Goal: Find specific page/section: Find specific page/section

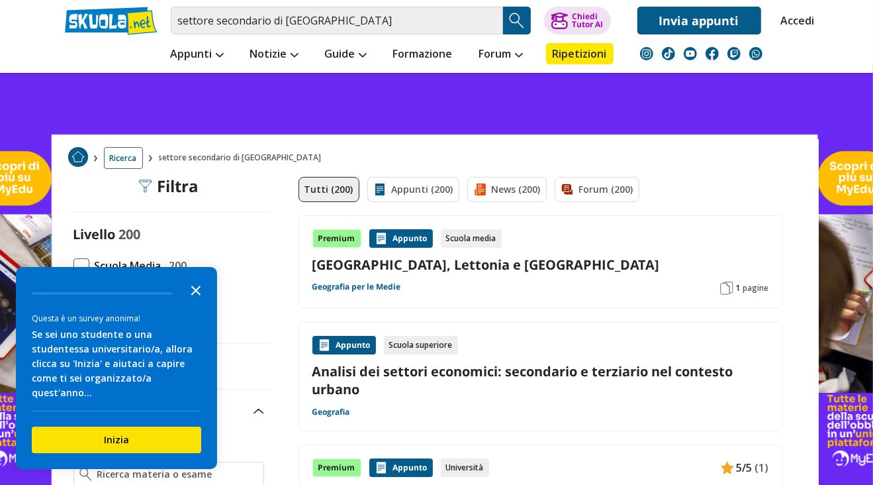
click at [189, 301] on icon "Close the survey" at bounding box center [196, 289] width 26 height 26
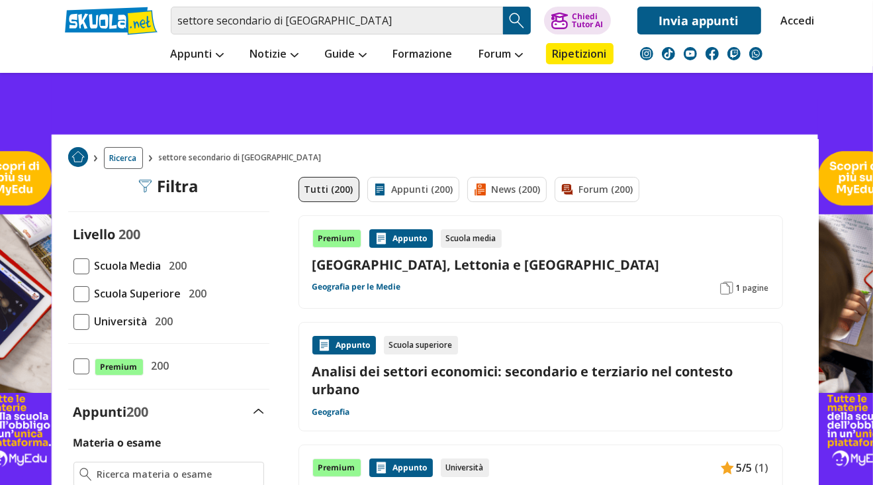
click at [137, 265] on span "Scuola Media" at bounding box center [125, 265] width 72 height 17
click at [73, 265] on input "Scuola Media 200" at bounding box center [73, 265] width 0 height 0
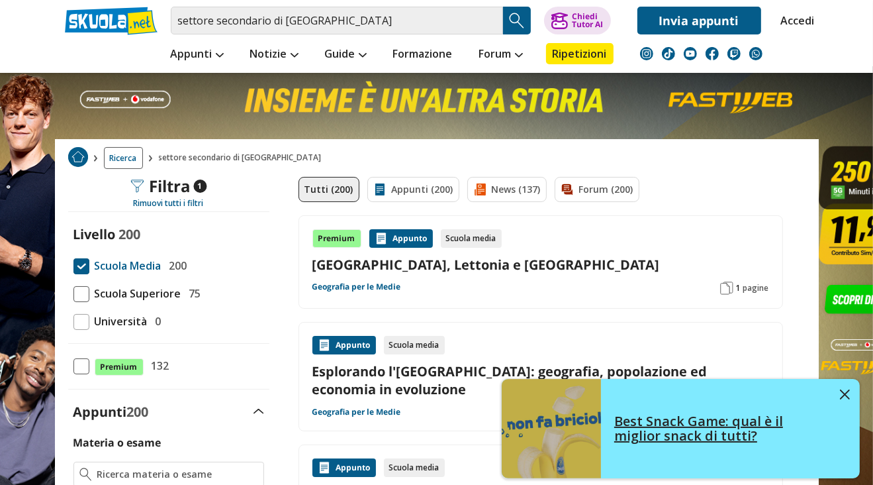
click at [839, 386] on link "Best Snack Game: qual è il miglior snack di tutti?" at bounding box center [681, 428] width 358 height 99
